Goal: Task Accomplishment & Management: Manage account settings

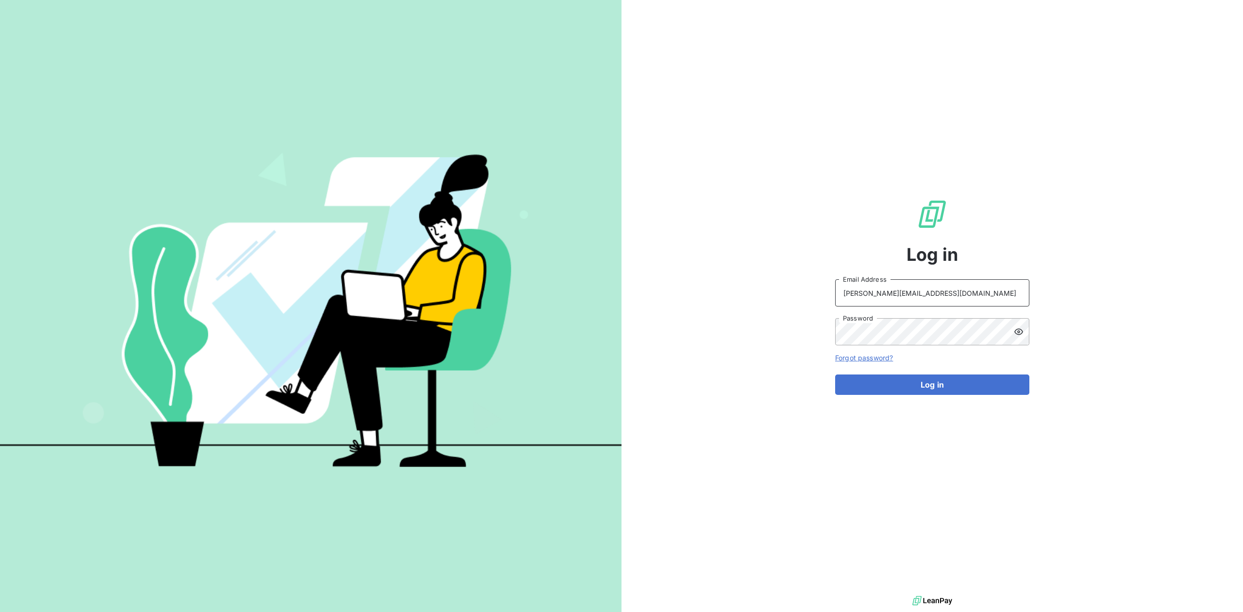
drag, startPoint x: 921, startPoint y: 304, endPoint x: 768, endPoint y: 278, distance: 155.0
click at [768, 278] on div "Log in antoine@leanpay.fr Email Address Password Forgot password? Log in" at bounding box center [933, 296] width 622 height 593
type input "A"
type input "admin@VECVITRY"
click at [835, 374] on button "Log in" at bounding box center [932, 384] width 194 height 20
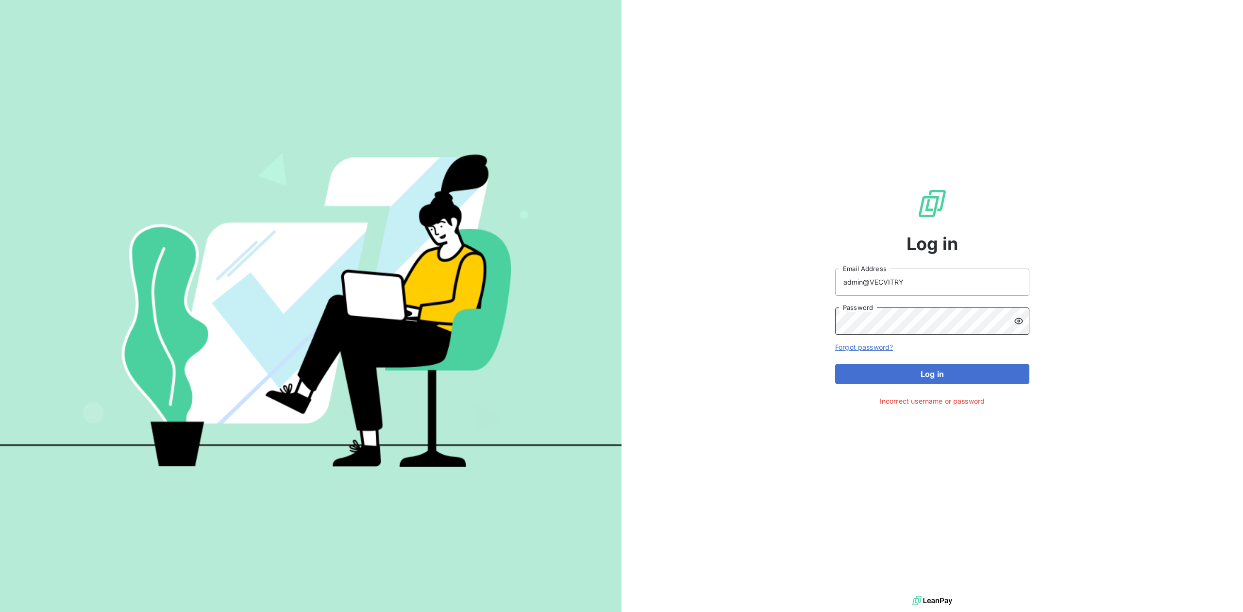
click at [835, 364] on button "Log in" at bounding box center [932, 374] width 194 height 20
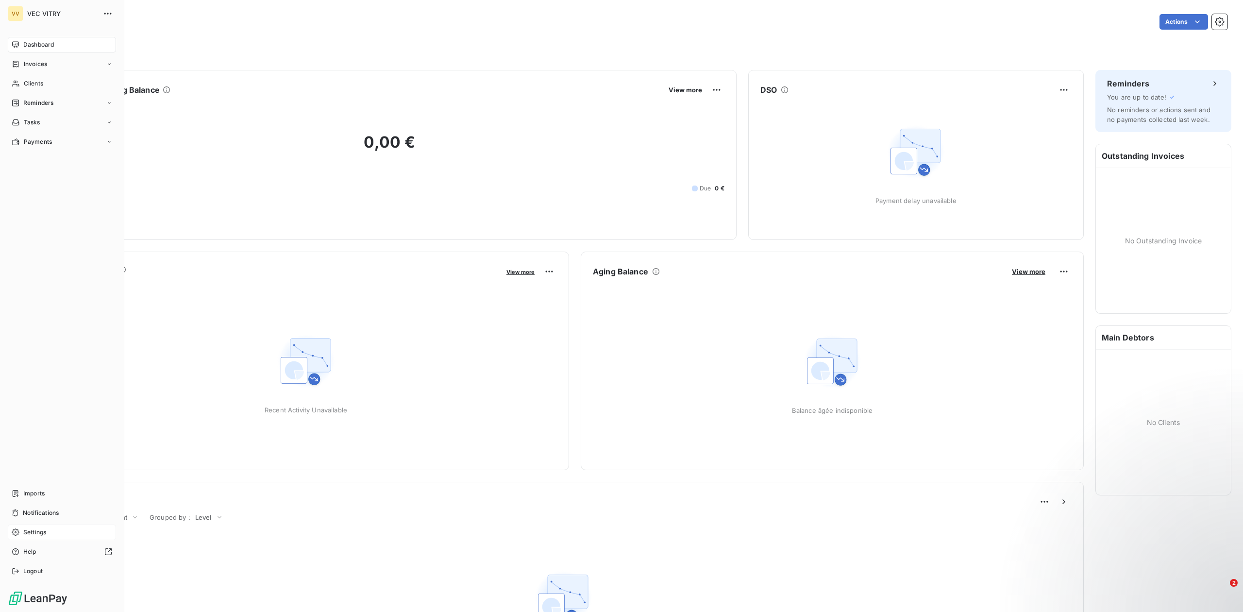
click at [43, 530] on span "Settings" at bounding box center [34, 532] width 23 height 9
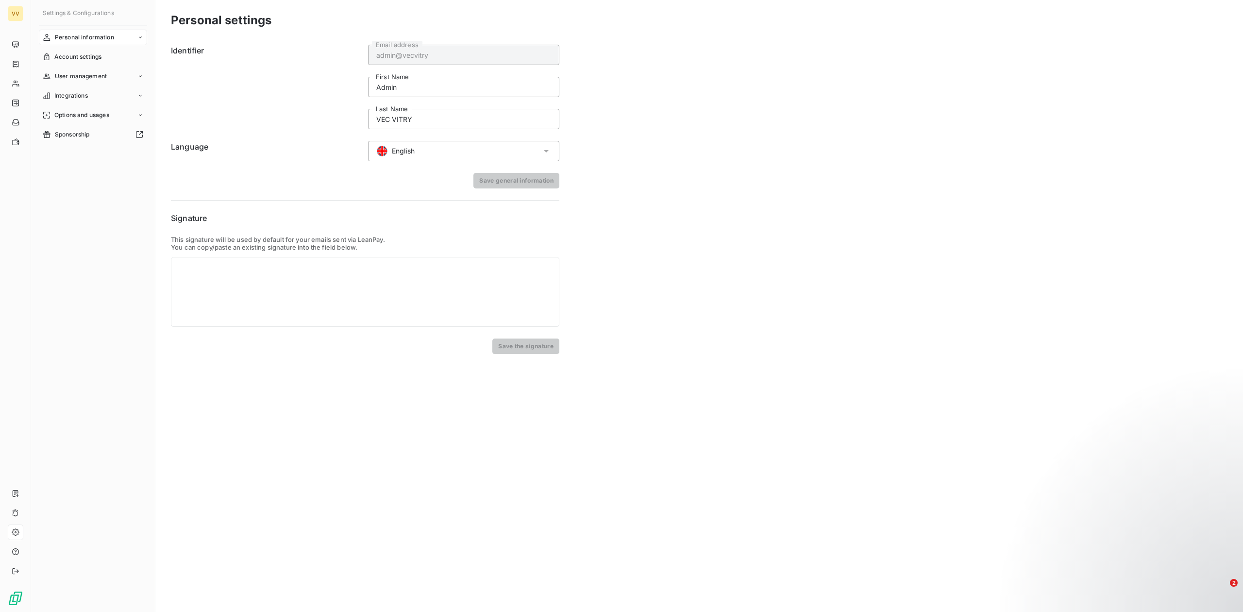
click at [430, 152] on div "English" at bounding box center [463, 151] width 191 height 20
click at [437, 173] on li "French" at bounding box center [464, 172] width 191 height 19
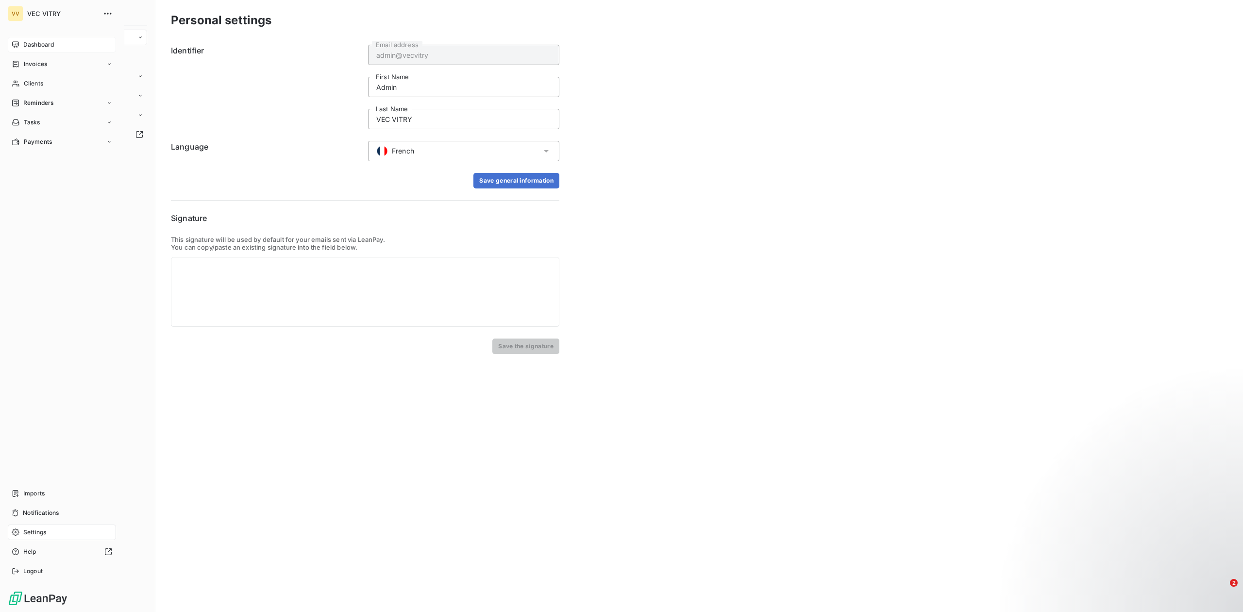
click at [49, 39] on div "Dashboard" at bounding box center [62, 45] width 108 height 16
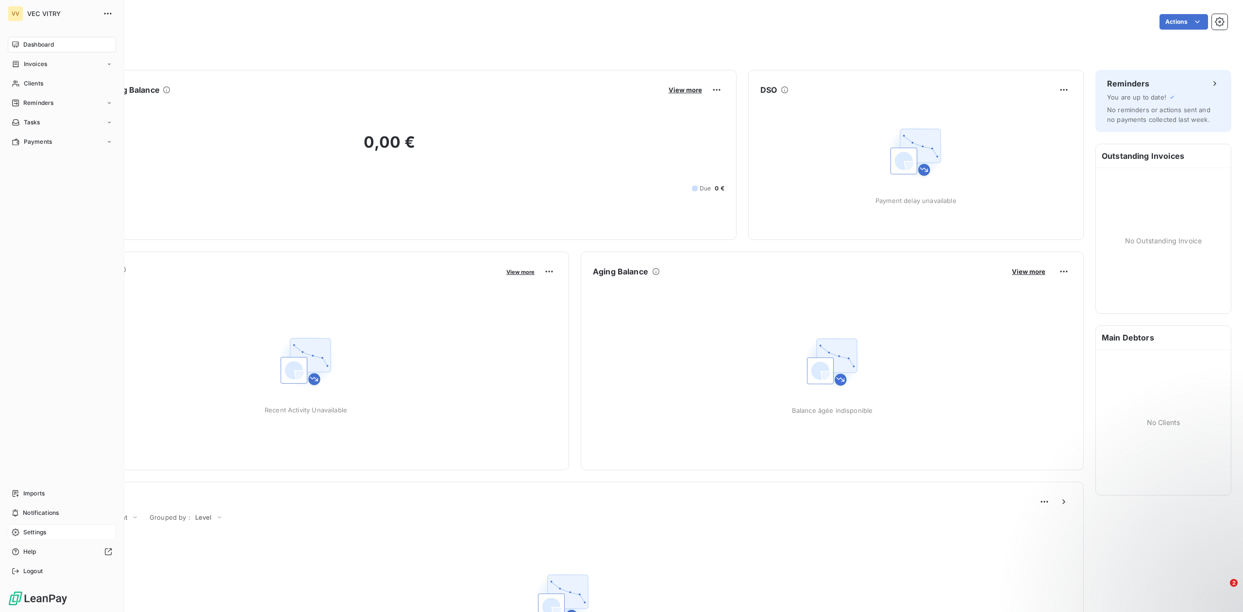
click at [61, 533] on div "Settings" at bounding box center [62, 532] width 108 height 16
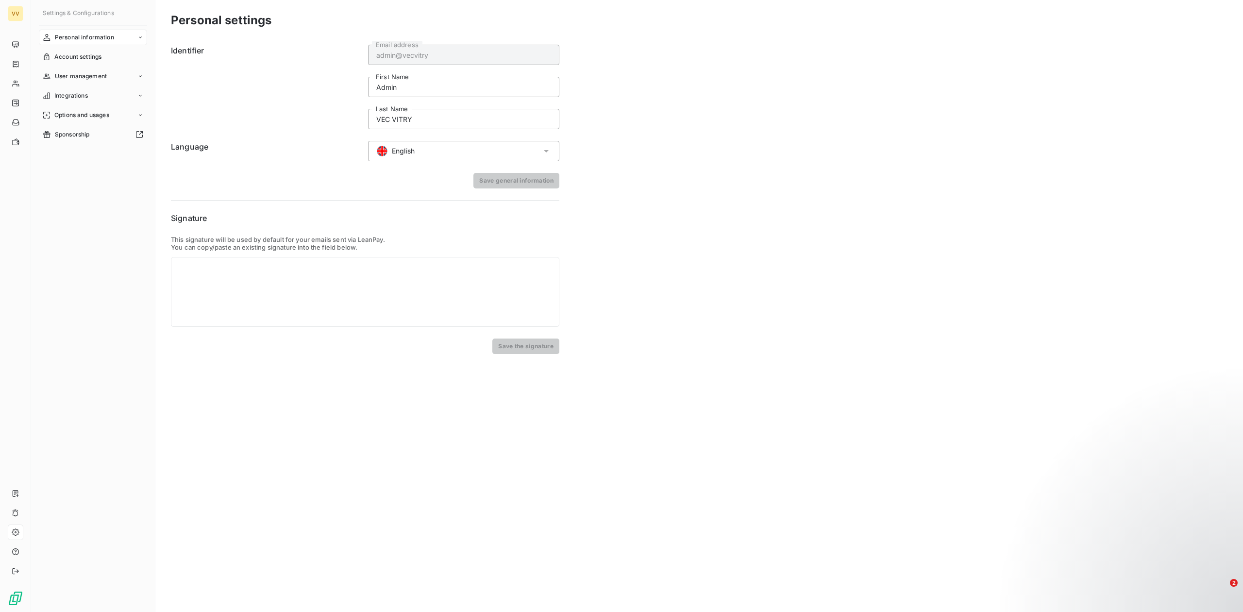
click at [459, 158] on div "English" at bounding box center [463, 151] width 191 height 20
click at [459, 175] on li "French" at bounding box center [464, 172] width 191 height 19
click at [504, 180] on button "Save general information" at bounding box center [516, 181] width 86 height 16
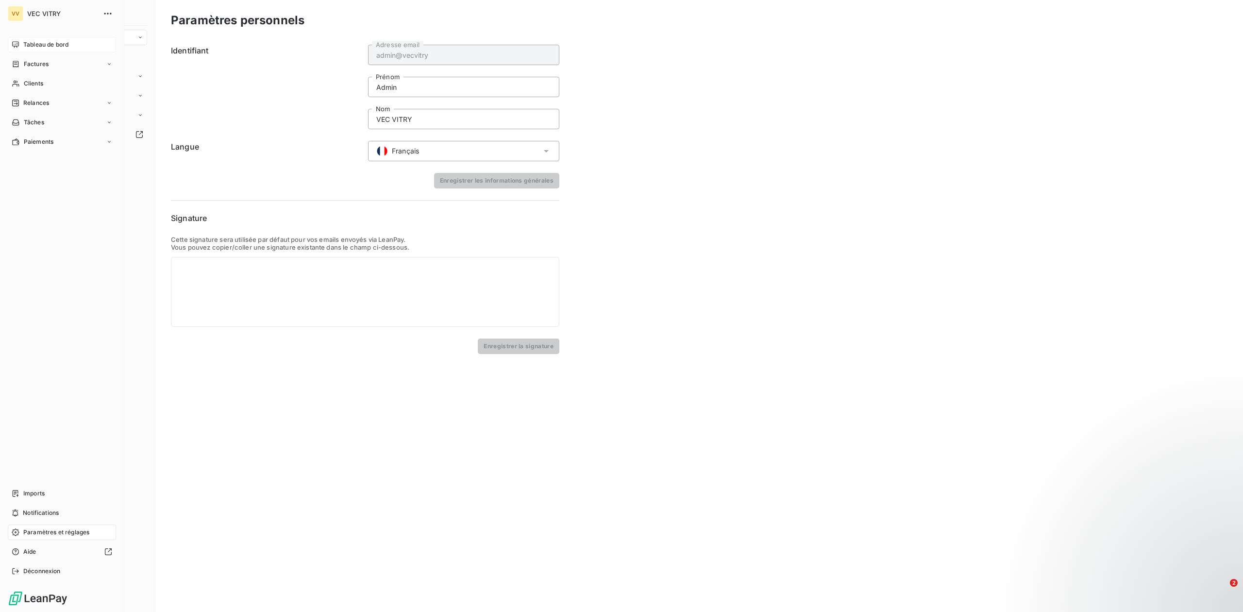
click at [22, 47] on div "Tableau de bord" at bounding box center [62, 45] width 108 height 16
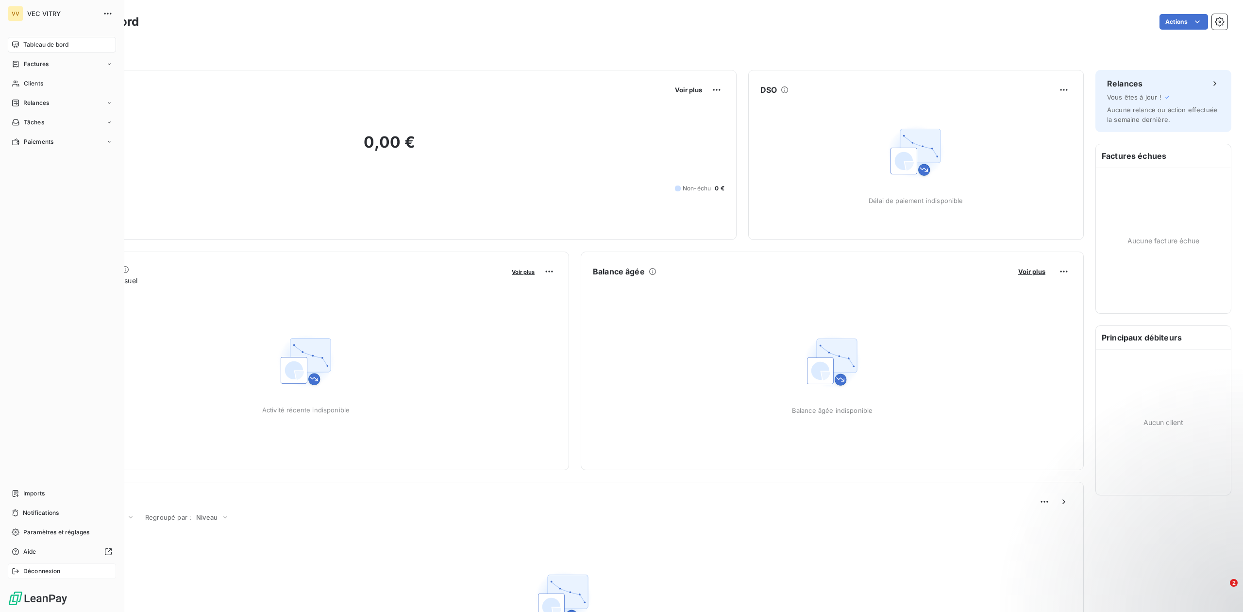
click at [53, 575] on div "Déconnexion" at bounding box center [62, 571] width 108 height 16
